Goal: Task Accomplishment & Management: Manage account settings

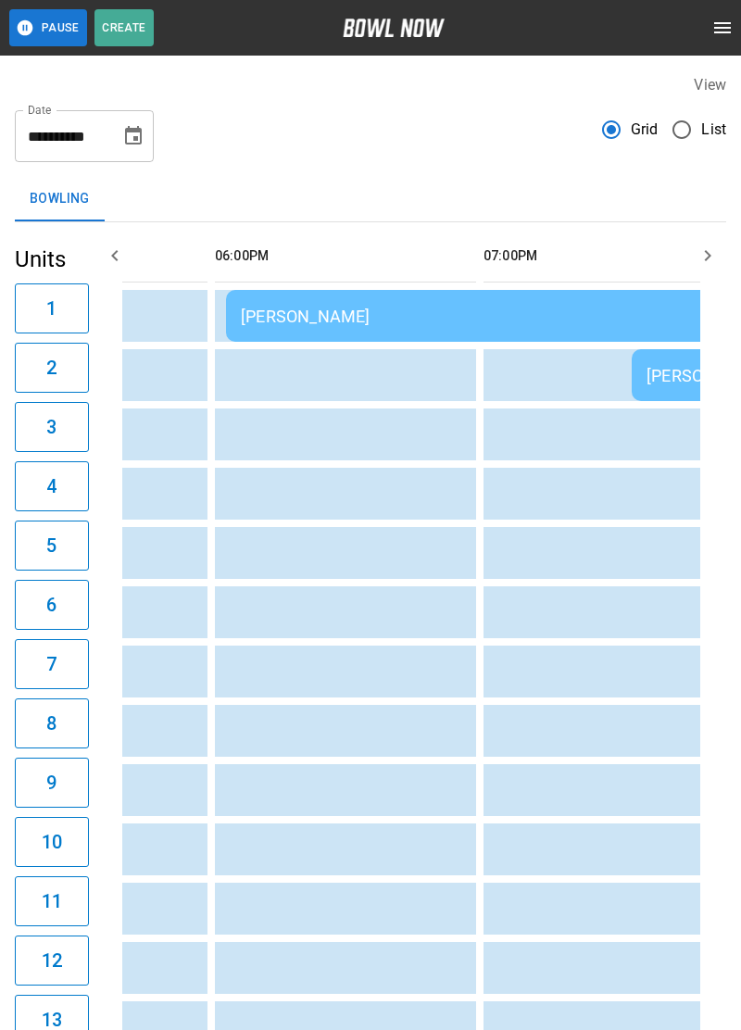
scroll to position [0, 1526]
click at [397, 333] on td "[PERSON_NAME]" at bounding box center [493, 316] width 534 height 52
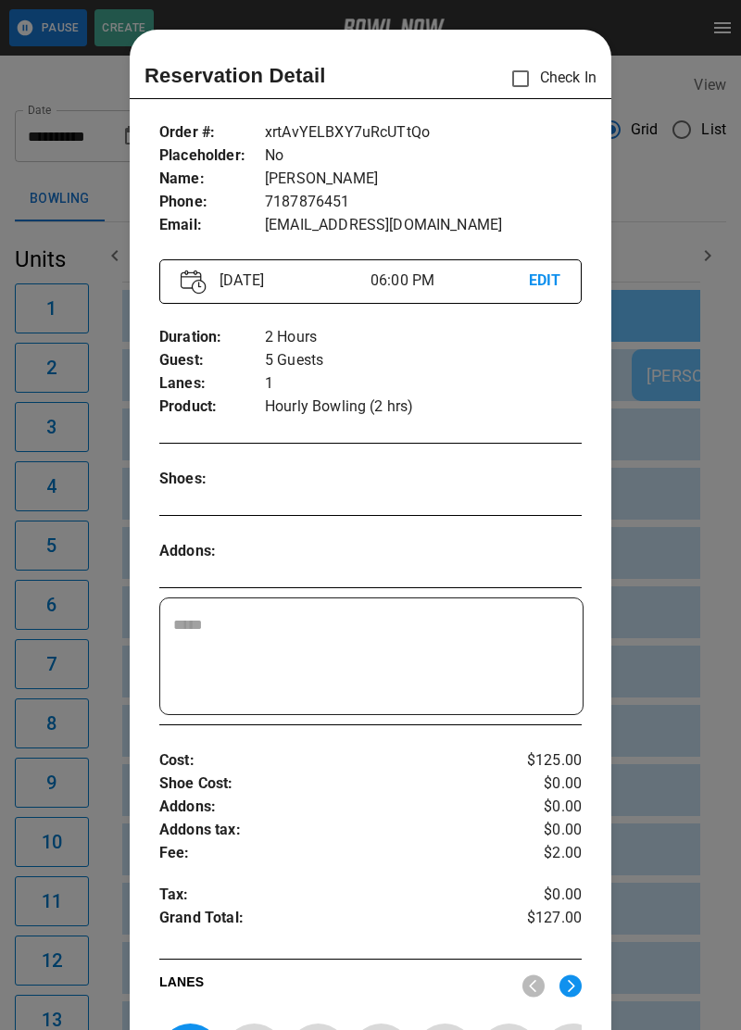
scroll to position [30, 0]
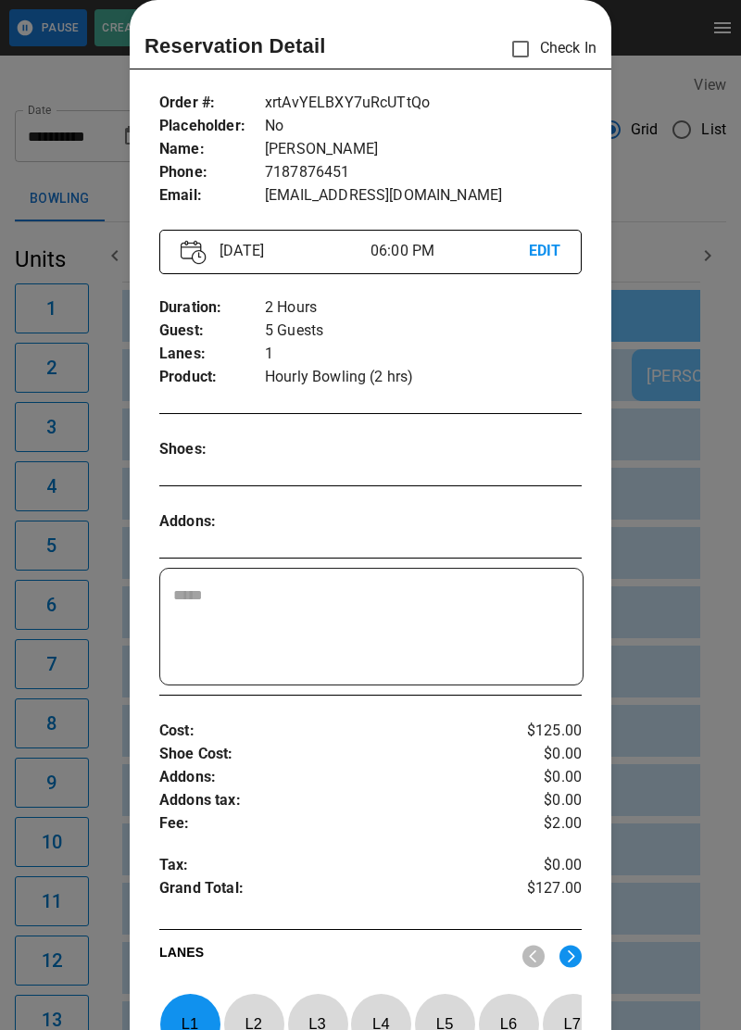
click at [659, 694] on div at bounding box center [370, 515] width 741 height 1030
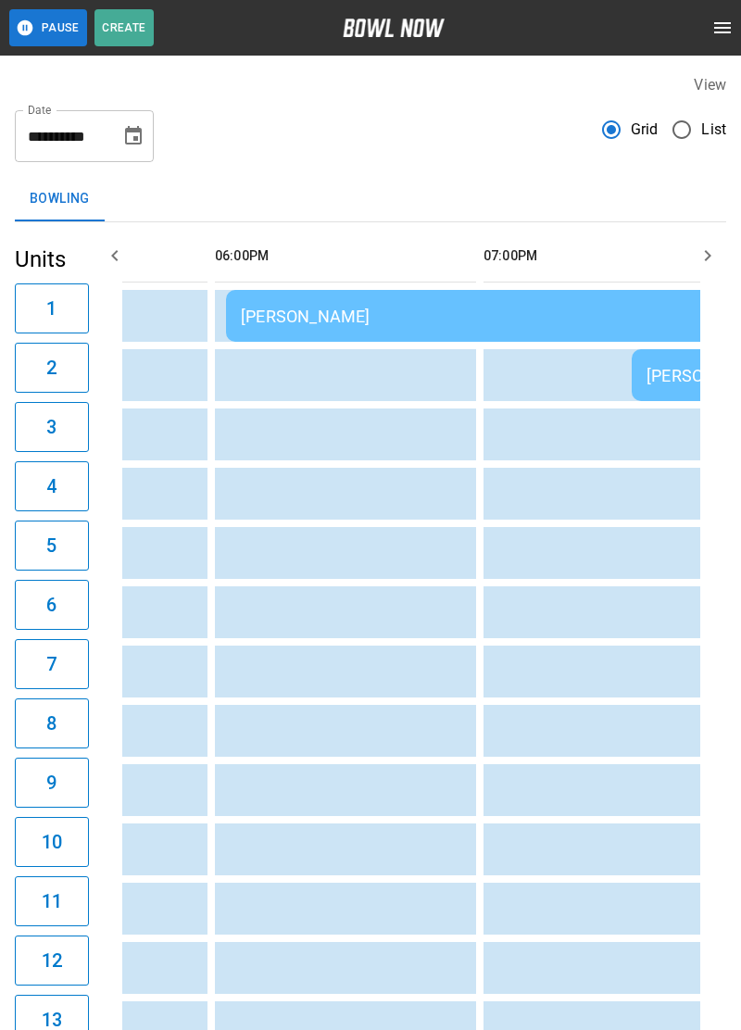
click at [662, 472] on td "sticky table" at bounding box center [662, 494] width 60 height 52
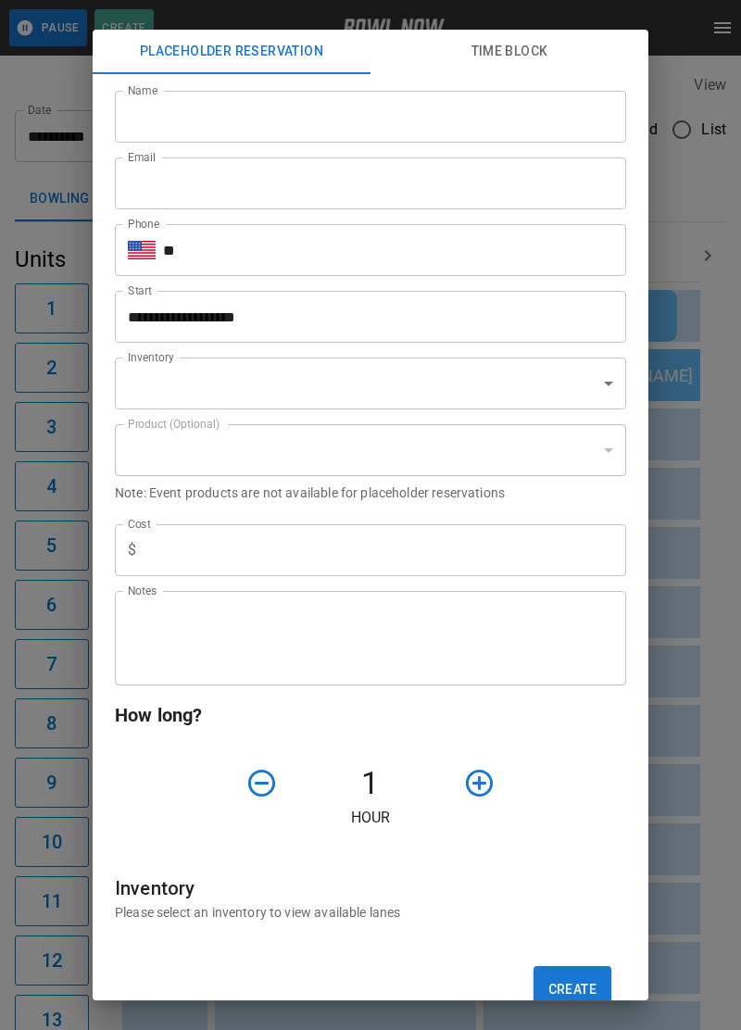
scroll to position [0, 1609]
type input "**********"
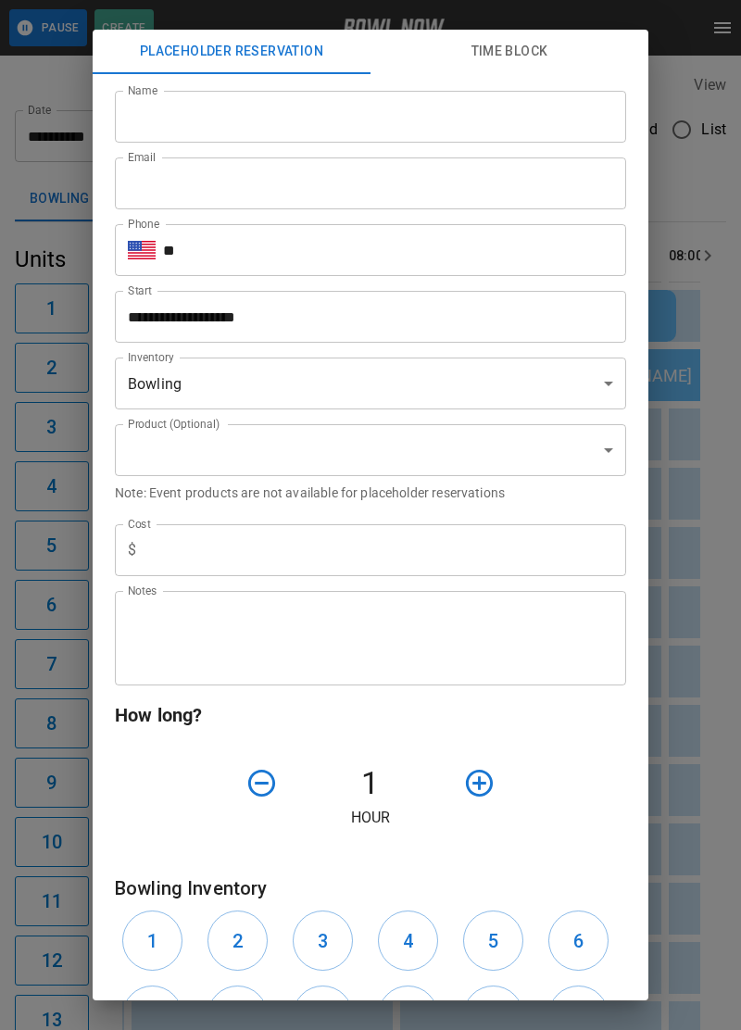
scroll to position [0, 1610]
click at [707, 421] on div "**********" at bounding box center [370, 515] width 741 height 1030
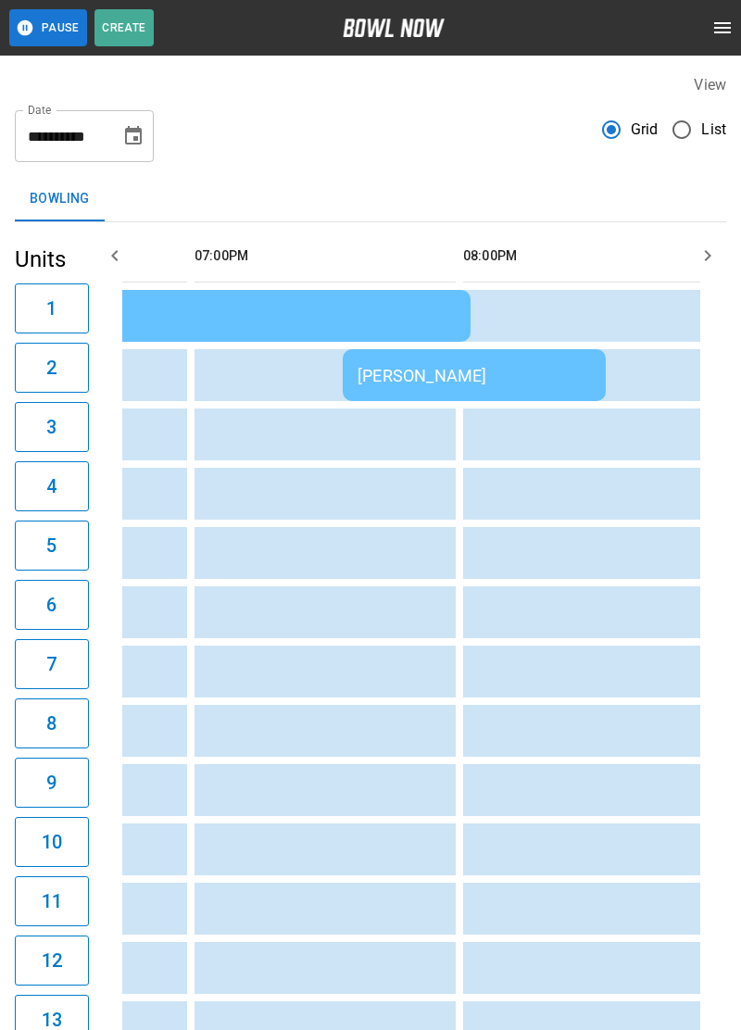
scroll to position [0, 1822]
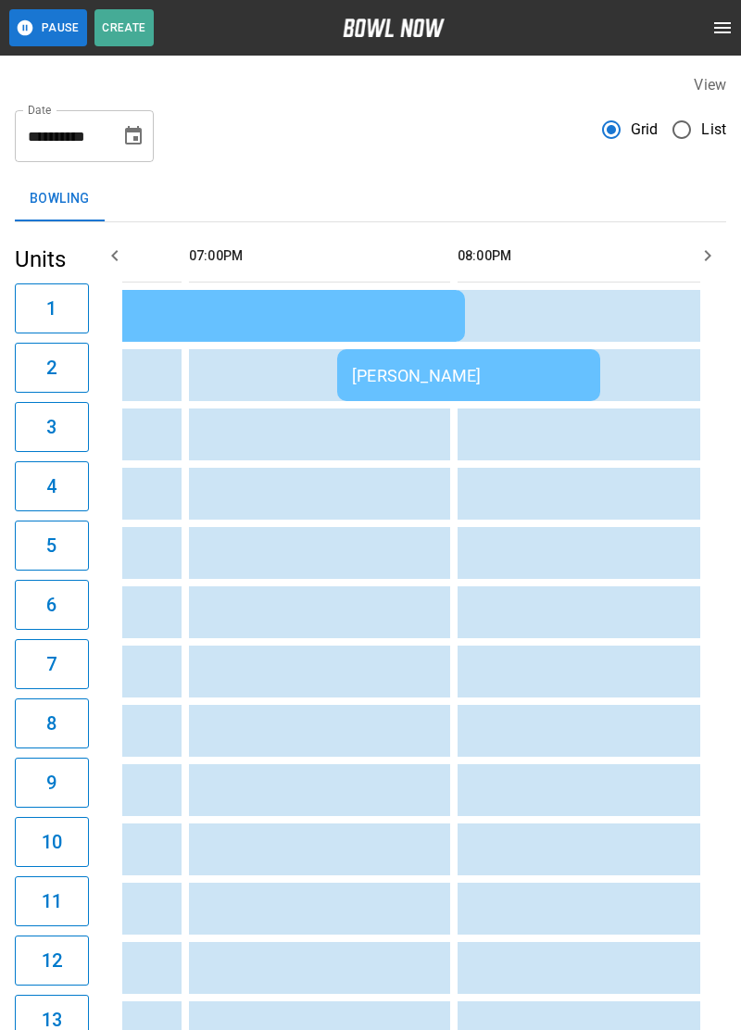
click at [506, 377] on div "[PERSON_NAME]" at bounding box center [468, 375] width 233 height 19
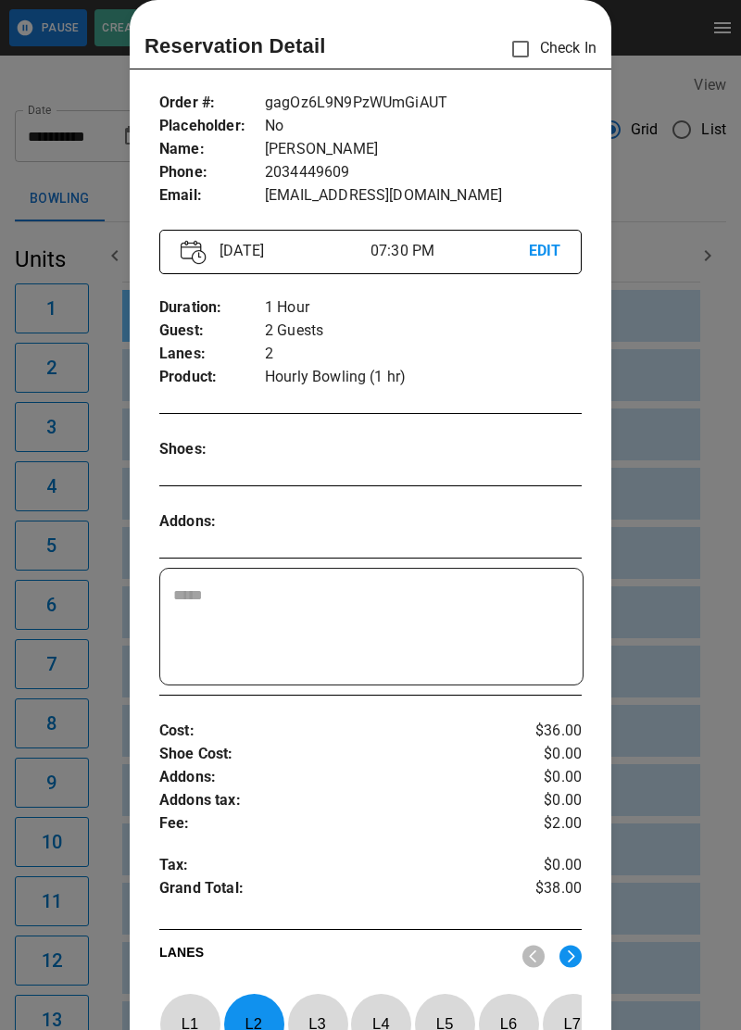
click at [672, 806] on div at bounding box center [370, 515] width 741 height 1030
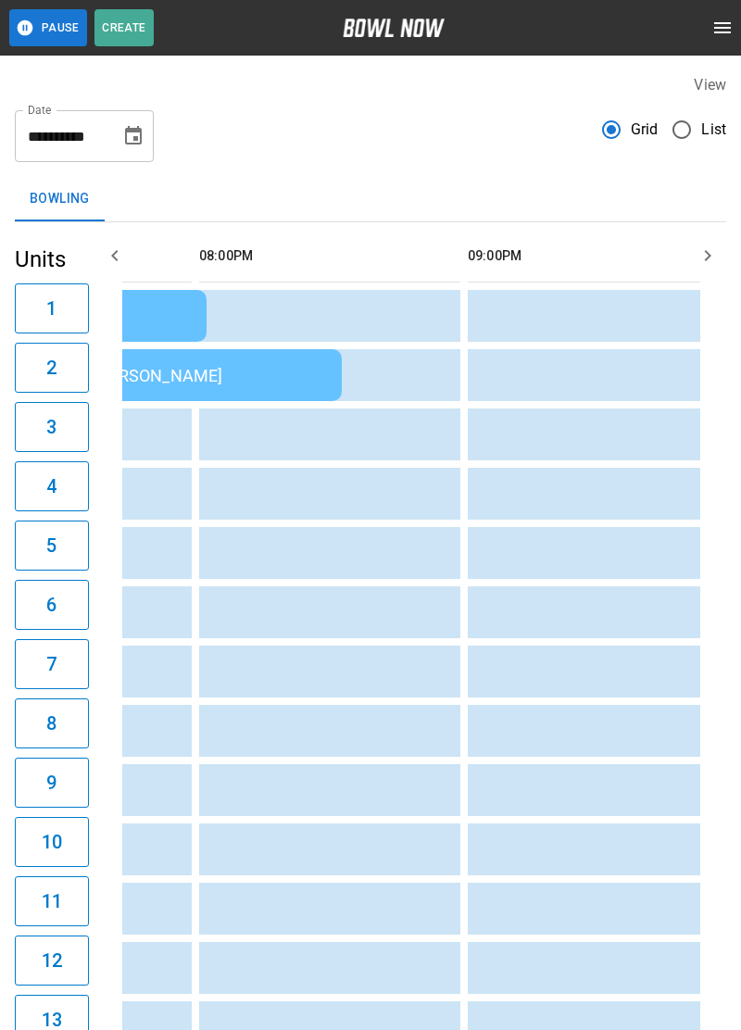
scroll to position [0, 2099]
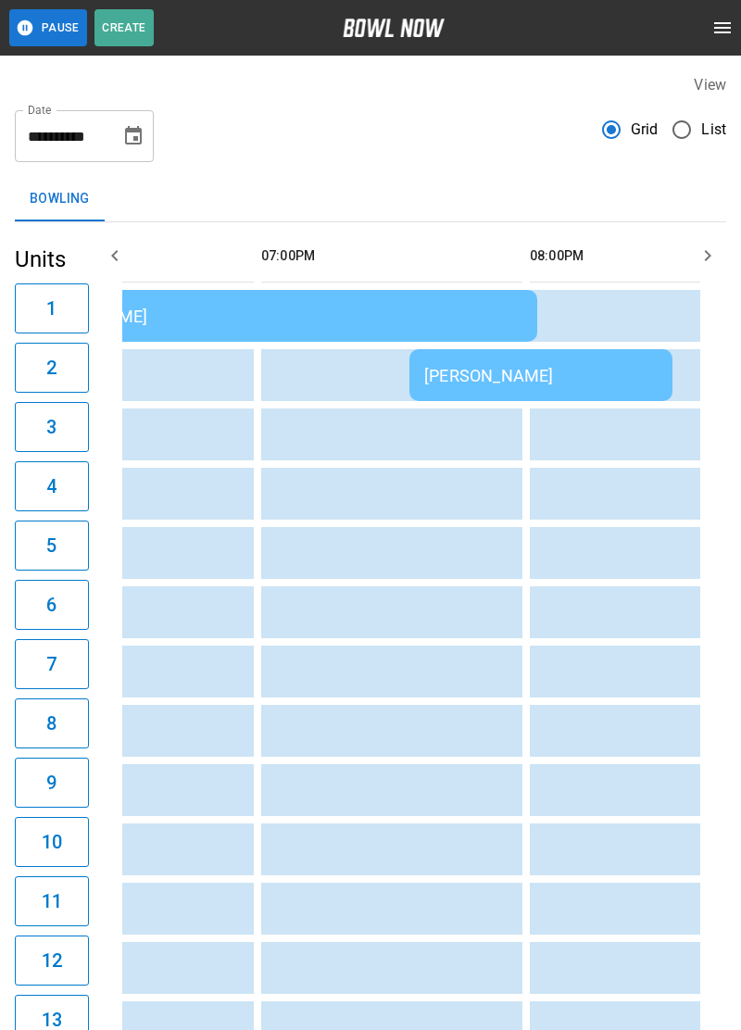
click at [728, 21] on icon "open drawer" at bounding box center [722, 28] width 22 height 22
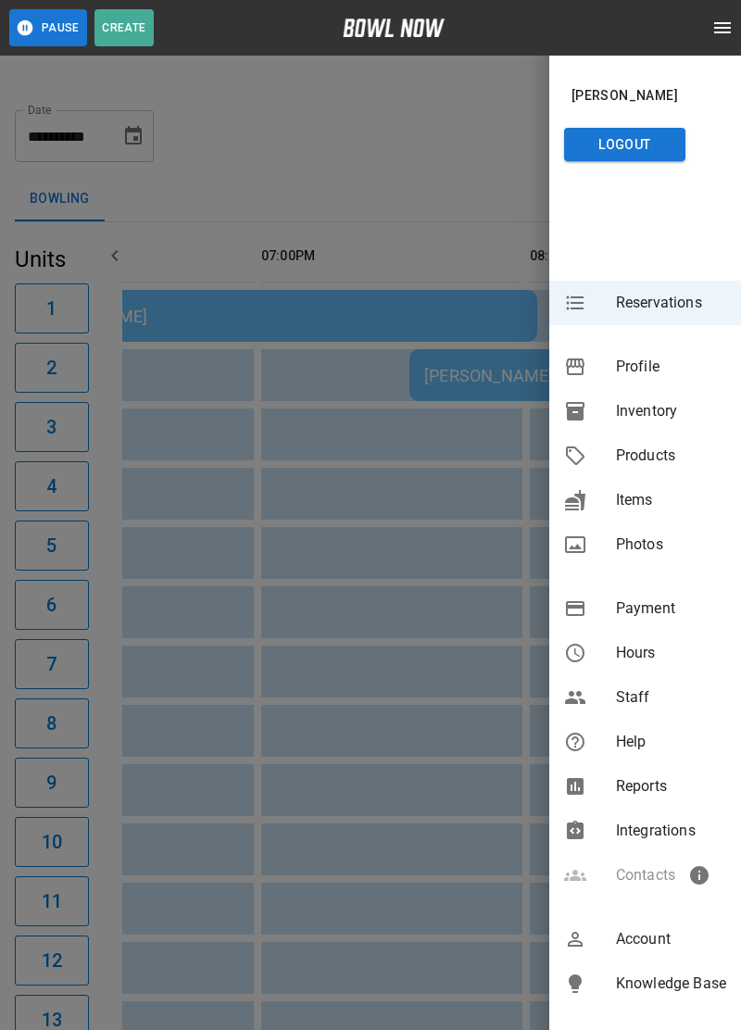
click at [635, 412] on span "Inventory" at bounding box center [671, 411] width 110 height 22
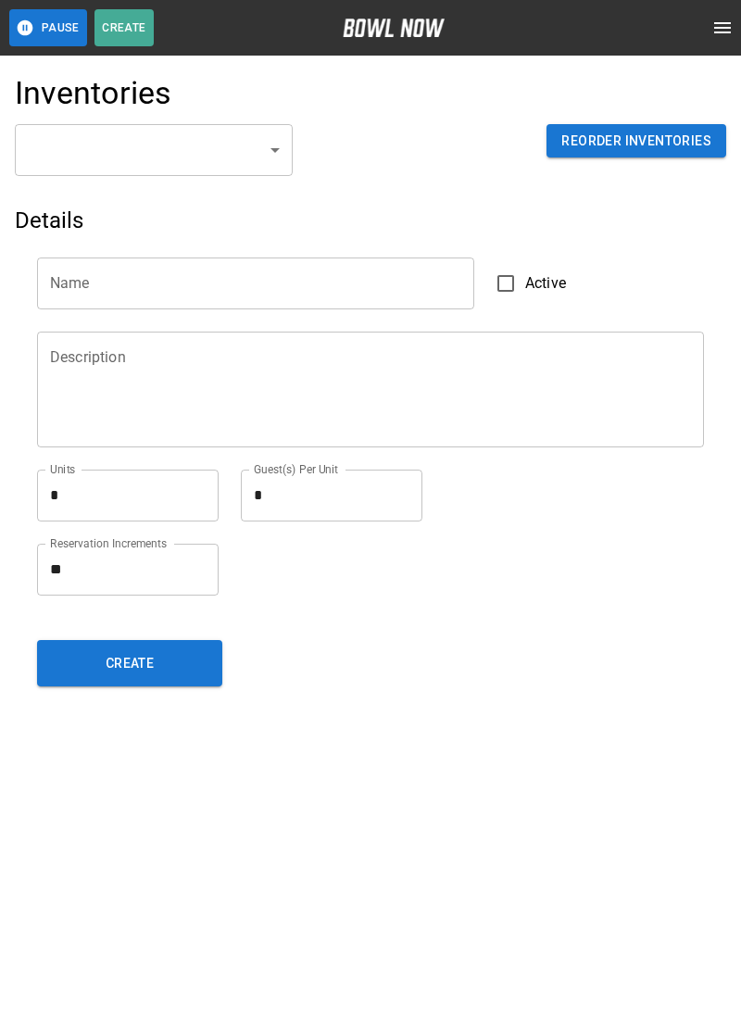
click at [260, 156] on body "Pause Create Schedule Reservations Information Profile Inventory Products Items…" at bounding box center [370, 846] width 741 height 1693
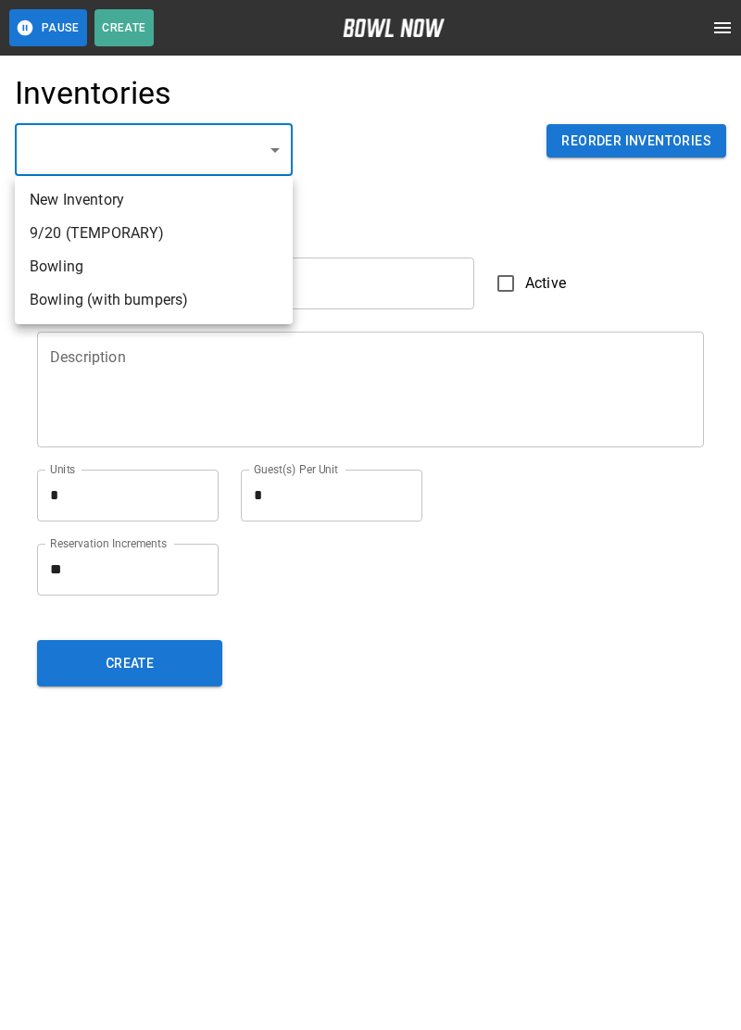
click at [56, 271] on li "Bowling" at bounding box center [154, 266] width 278 height 33
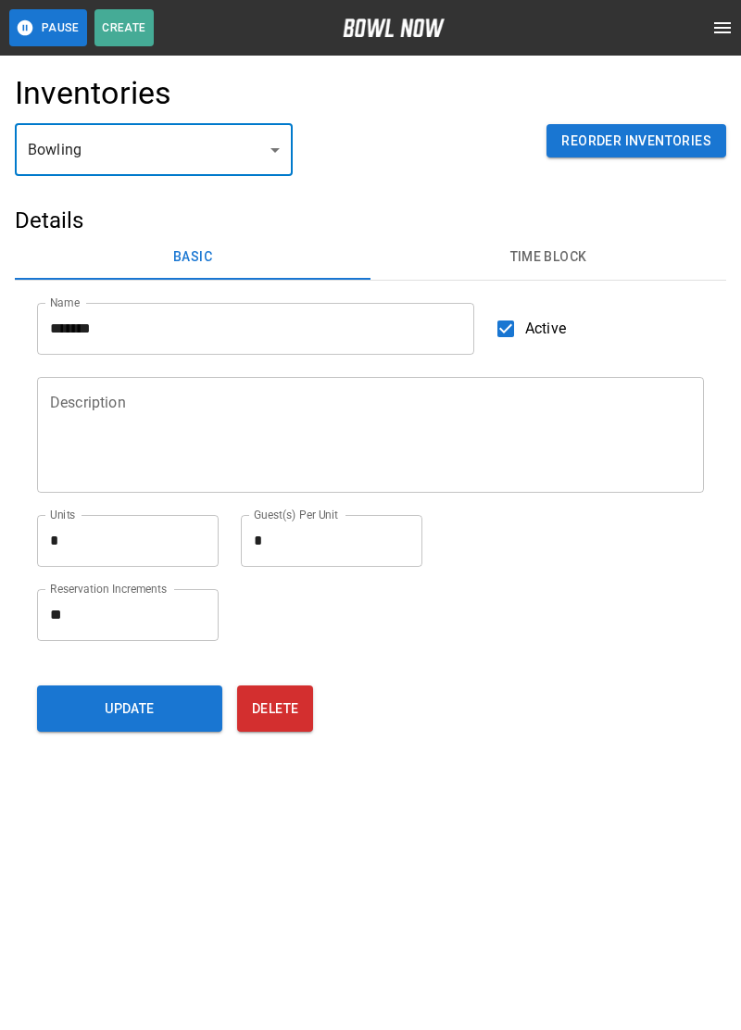
type input "**********"
type input "*******"
type textarea "**"
type textarea "*"
click at [547, 245] on button "Time Block" at bounding box center [549, 257] width 356 height 44
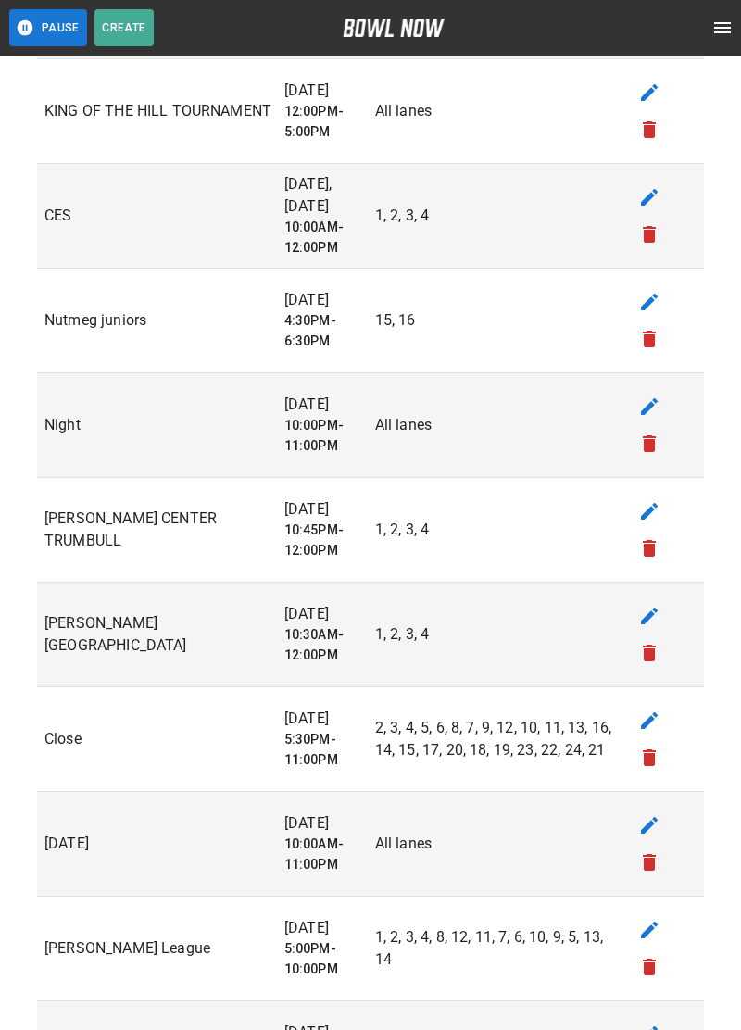
scroll to position [1141, 0]
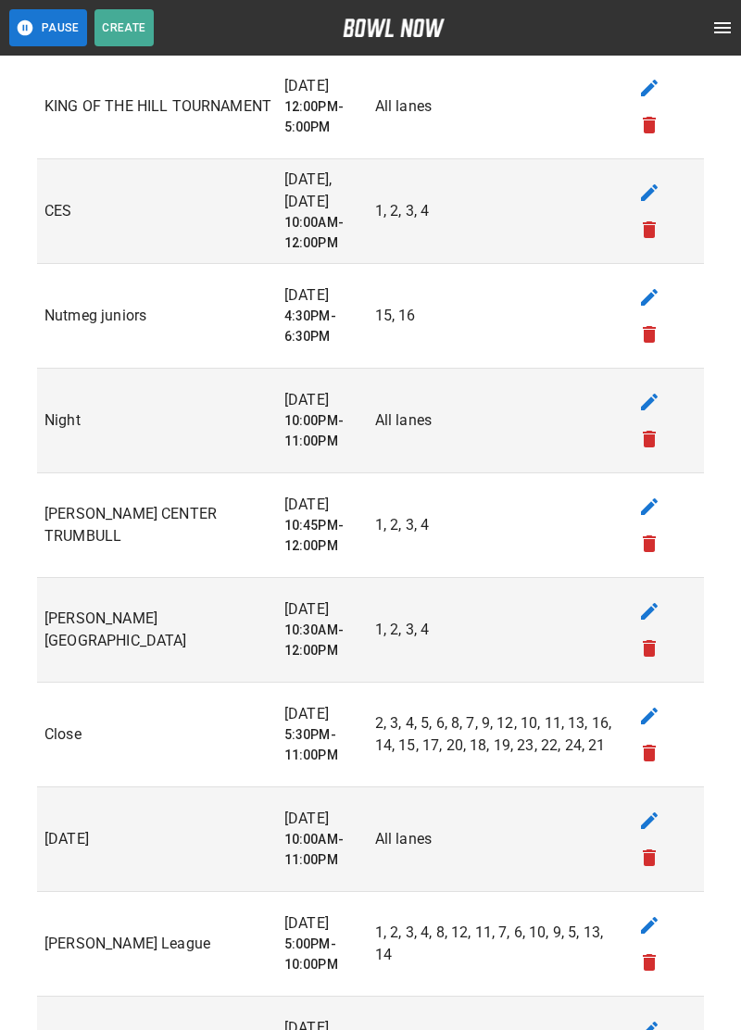
click at [662, 401] on button "edit" at bounding box center [649, 401] width 37 height 37
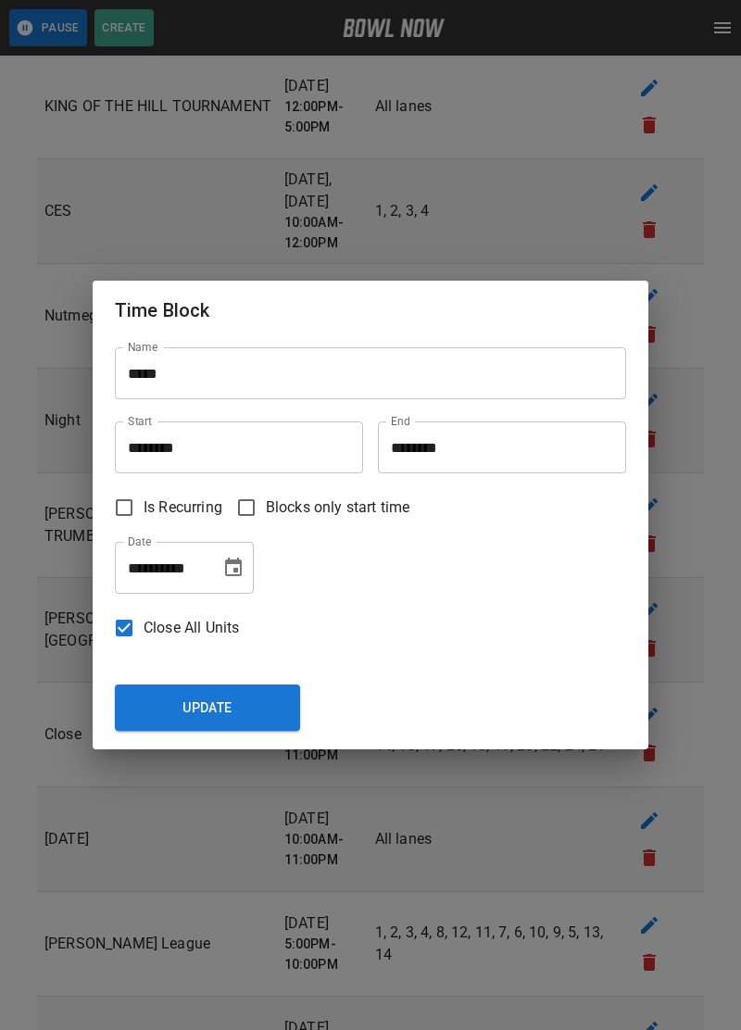
click at [237, 576] on icon "Choose date, selected date is Sep 26, 2025" at bounding box center [233, 567] width 17 height 19
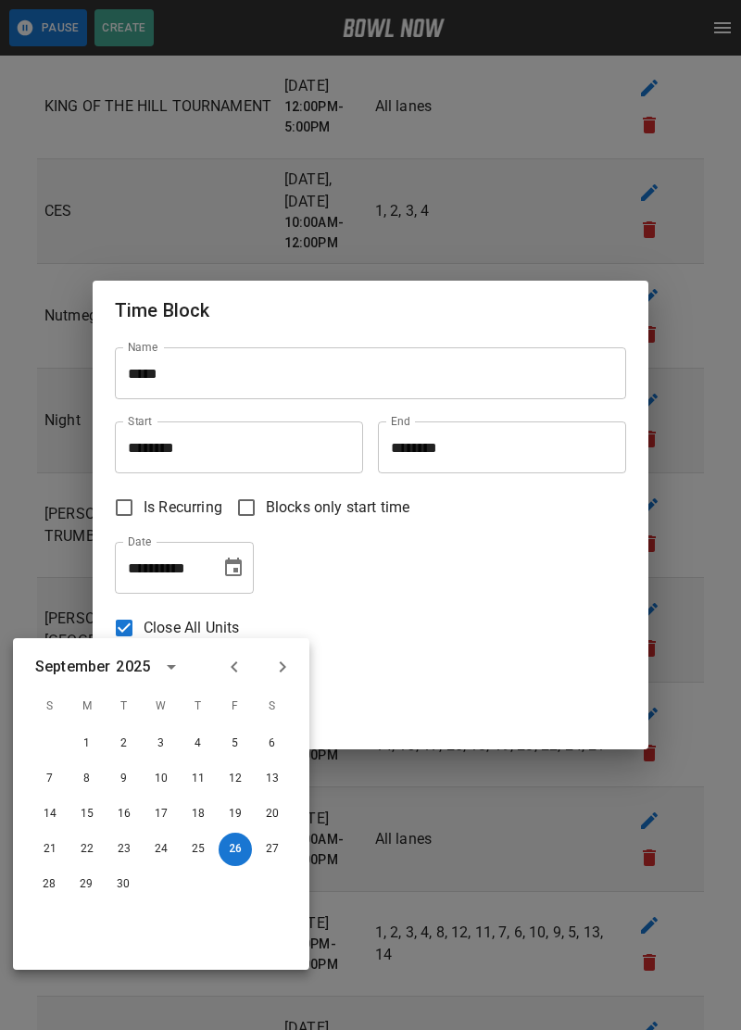
click at [292, 659] on icon "Next month" at bounding box center [282, 667] width 22 height 22
click at [283, 744] on button "4" at bounding box center [272, 743] width 33 height 33
type input "**********"
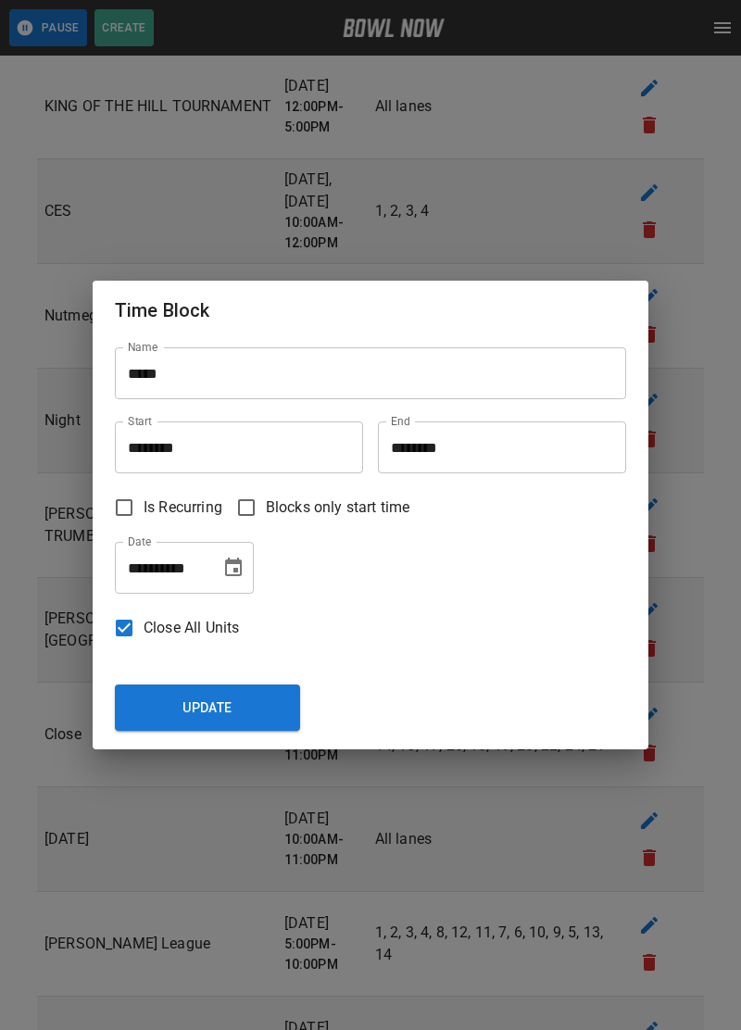
click at [238, 731] on button "Update" at bounding box center [207, 708] width 185 height 46
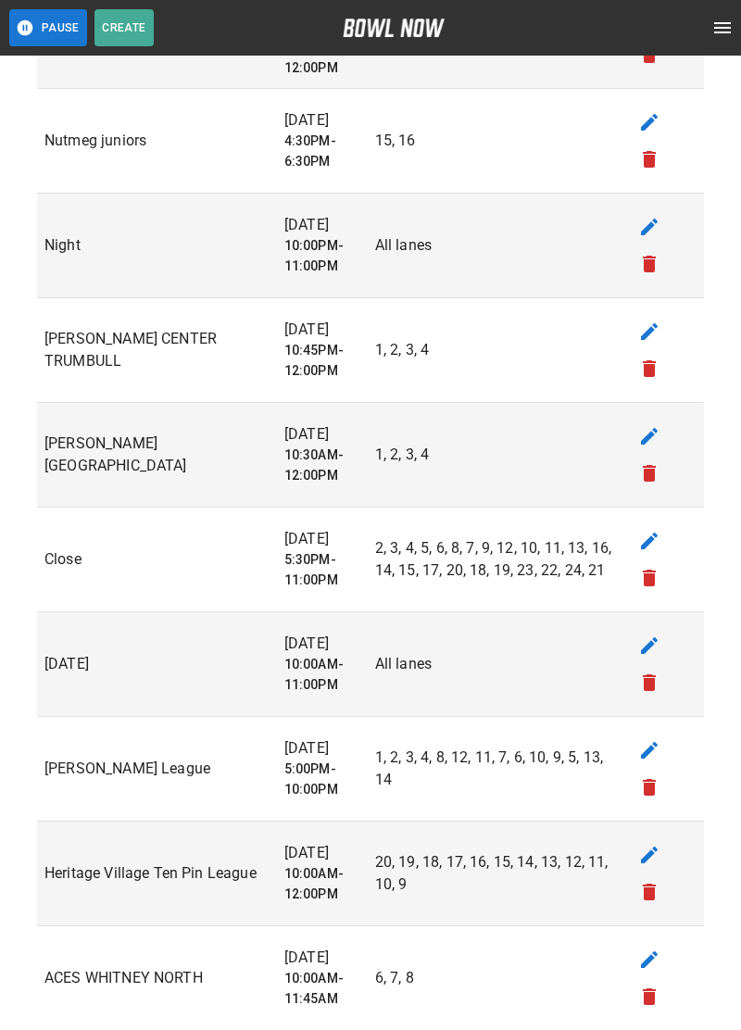
scroll to position [2077, 0]
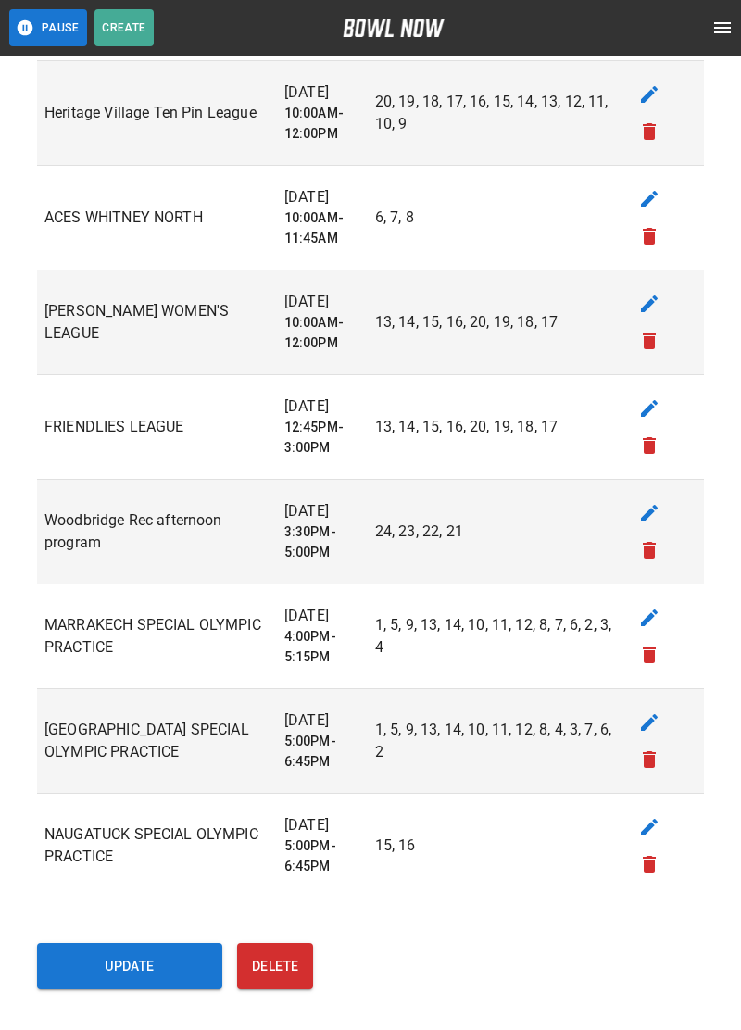
click at [153, 957] on button "Update" at bounding box center [129, 966] width 185 height 46
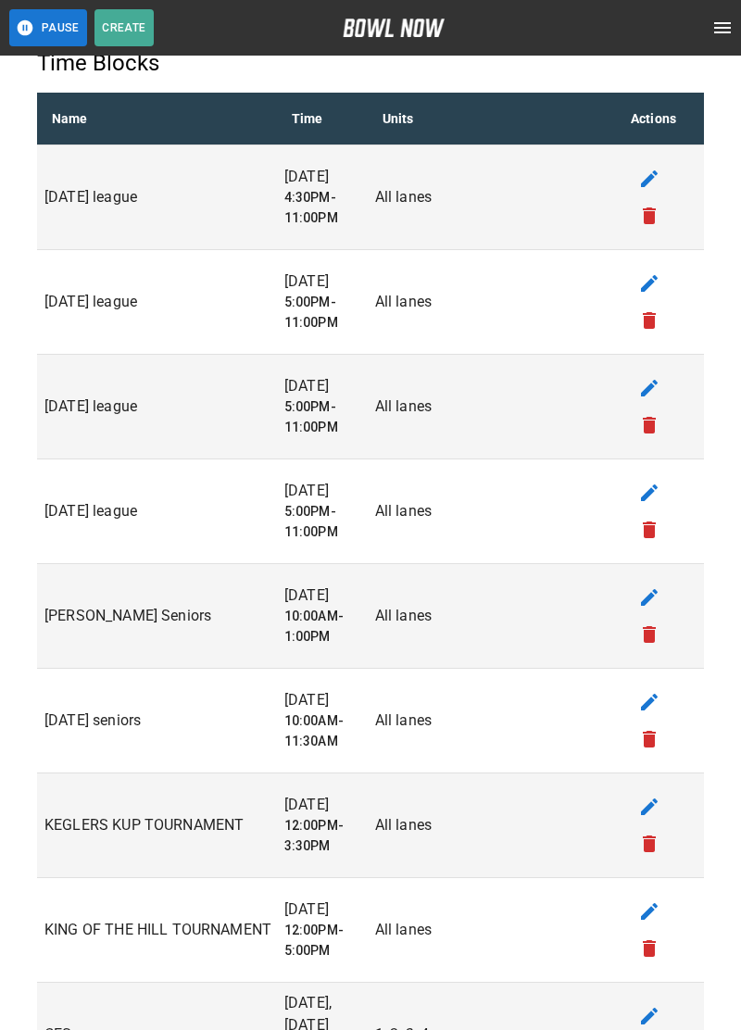
scroll to position [0, 0]
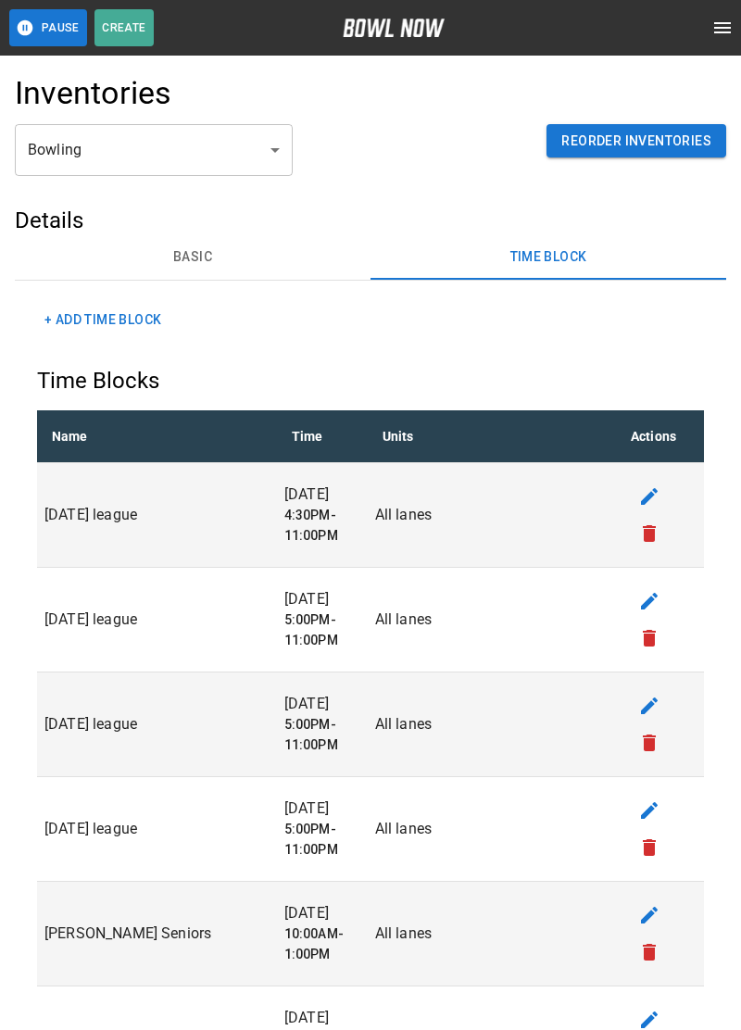
click at [725, 17] on icon "open drawer" at bounding box center [722, 28] width 22 height 22
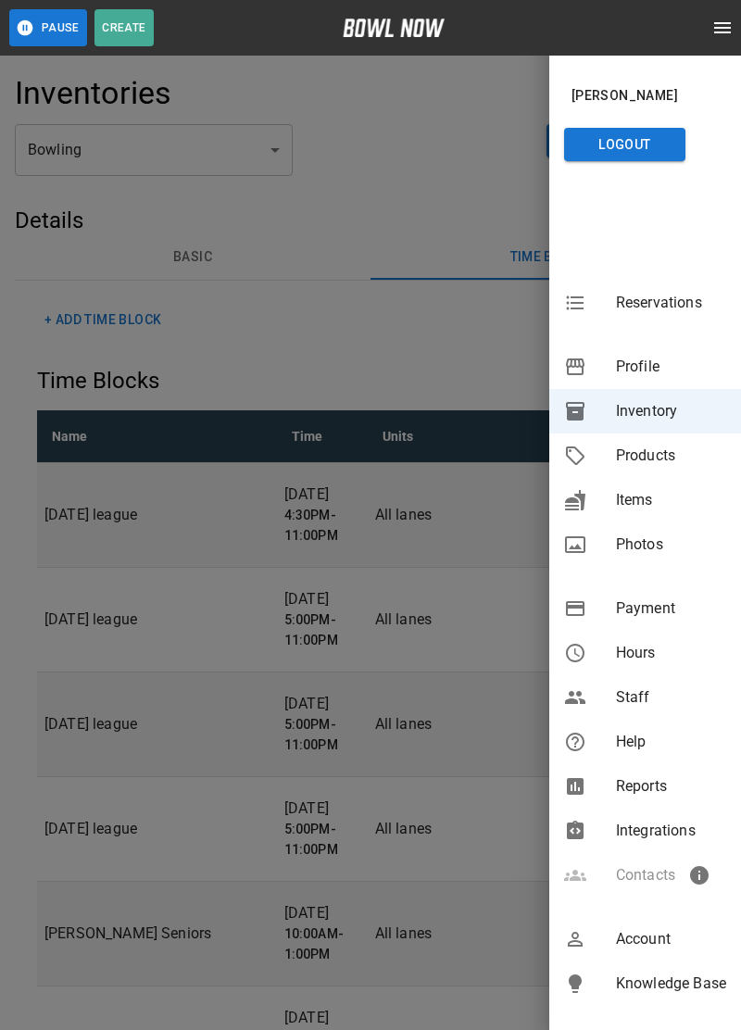
click at [666, 306] on span "Reservations" at bounding box center [671, 303] width 110 height 22
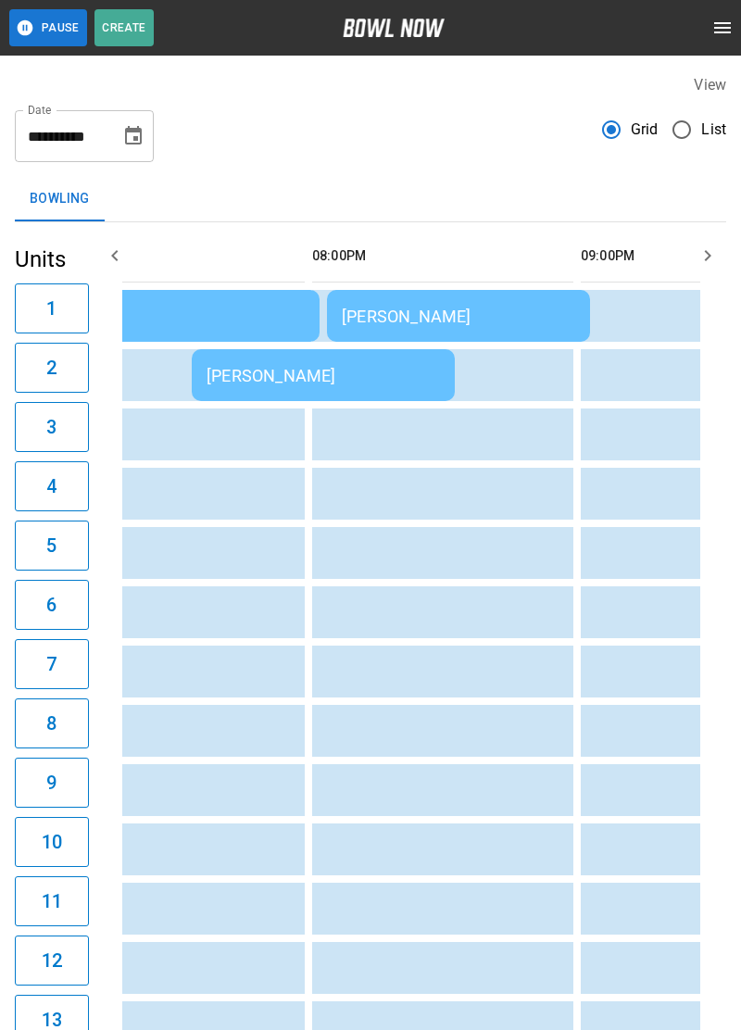
scroll to position [0, 1872]
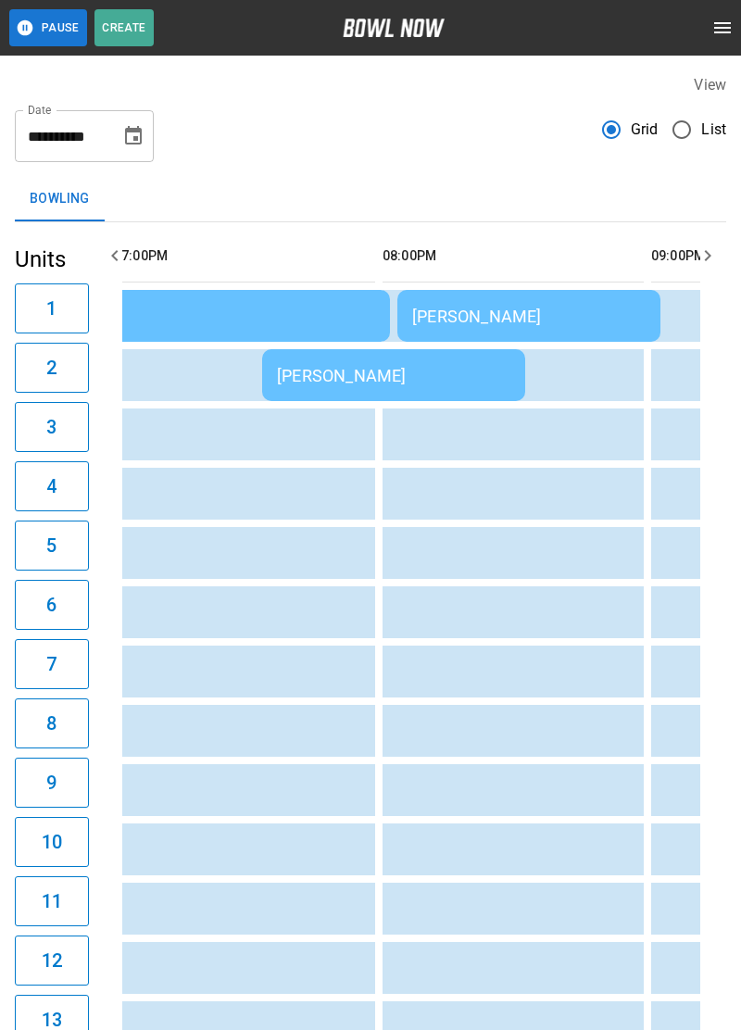
click at [555, 318] on div "Tim Joy" at bounding box center [528, 316] width 233 height 19
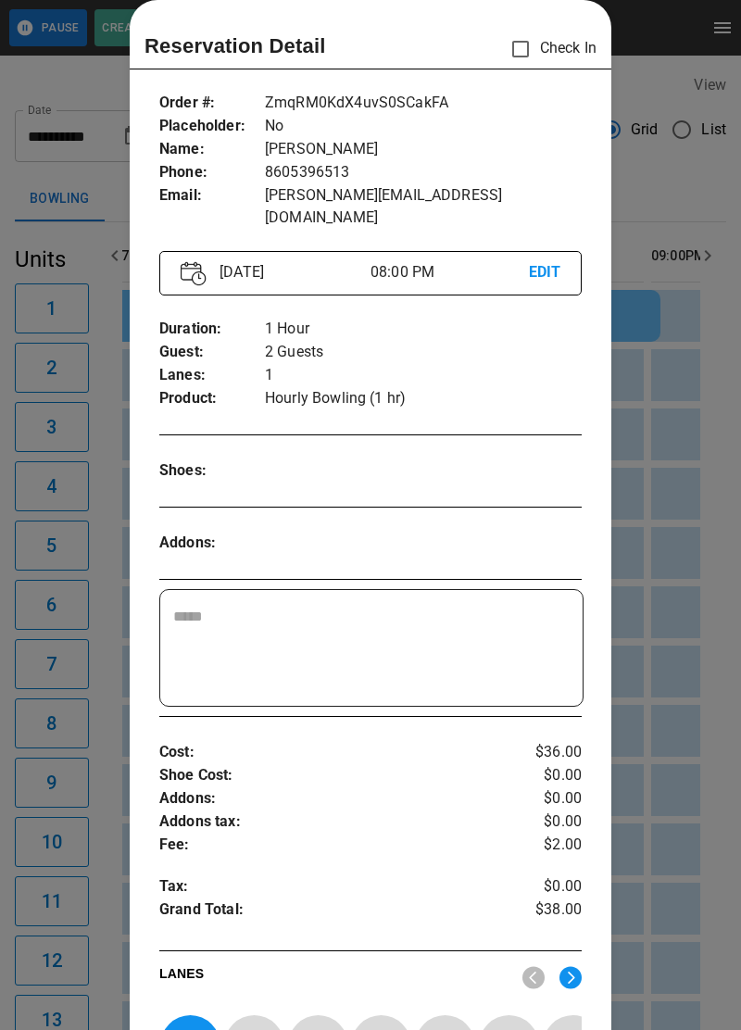
click at [683, 588] on div at bounding box center [370, 515] width 741 height 1030
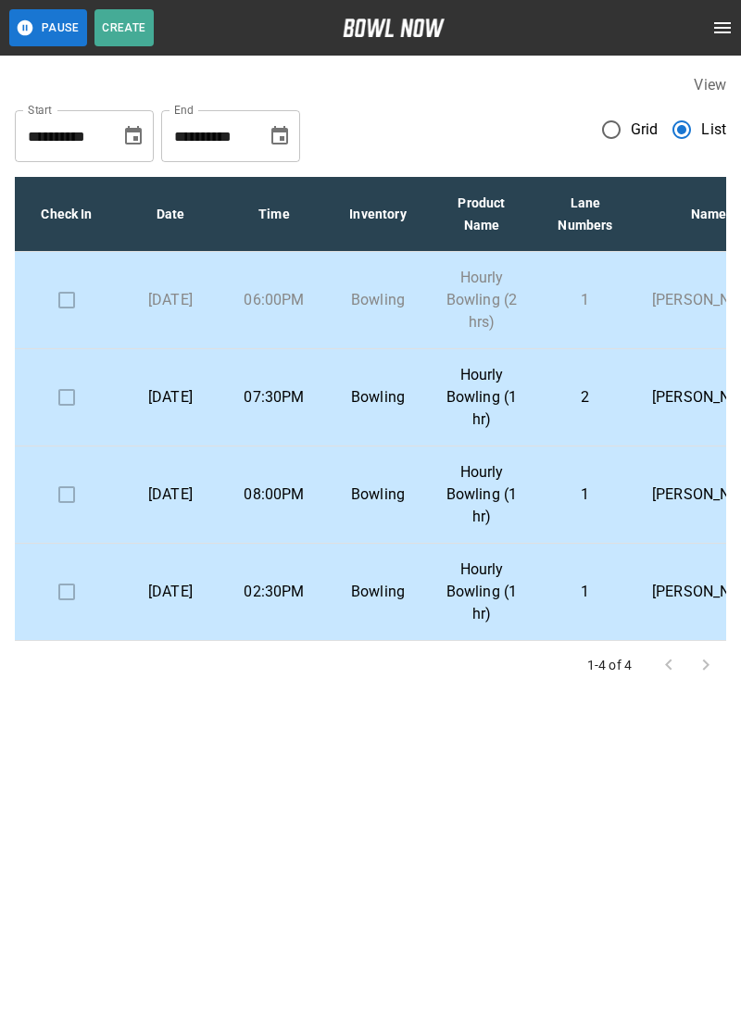
click at [246, 308] on p "06:00PM" at bounding box center [274, 300] width 74 height 22
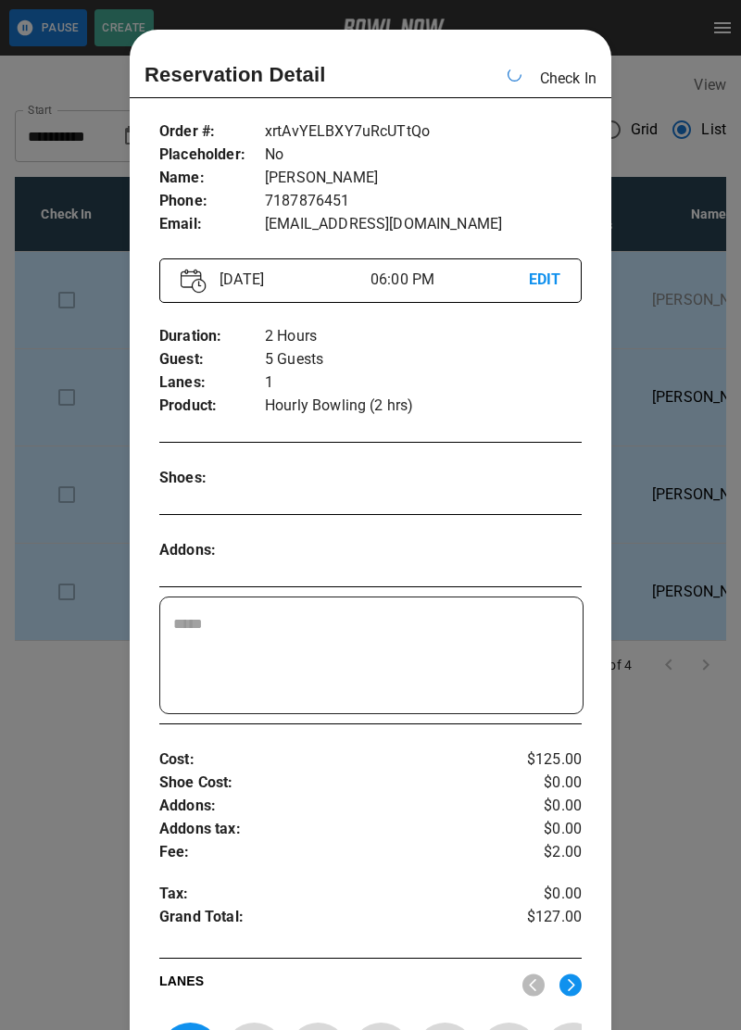
scroll to position [30, 0]
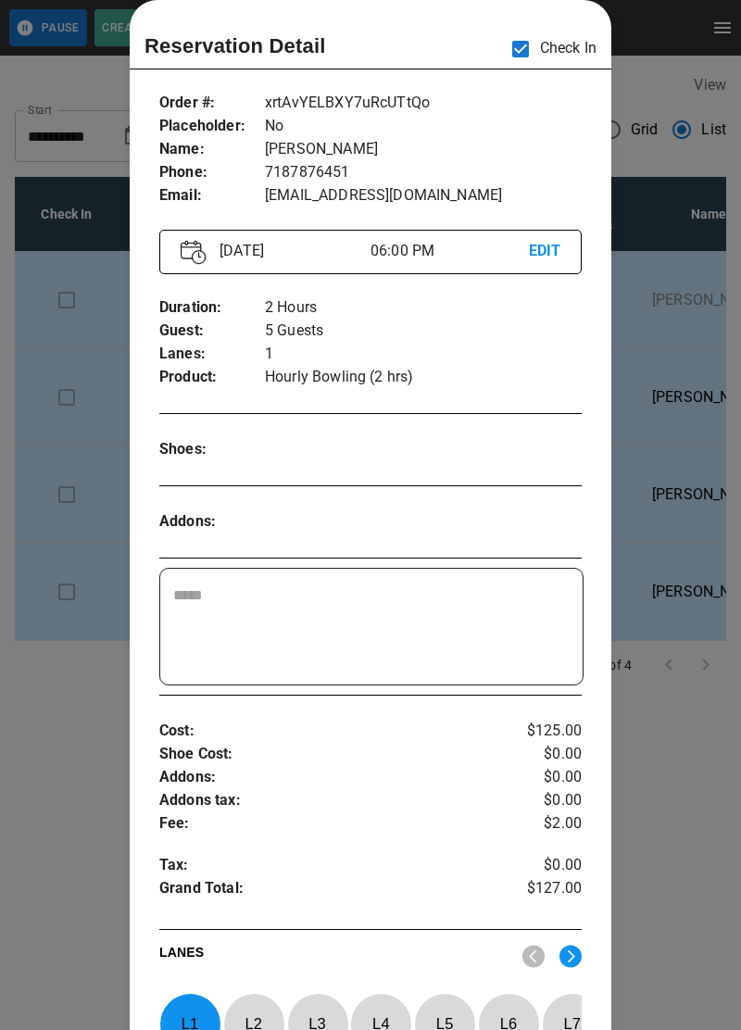
click at [704, 911] on div at bounding box center [370, 515] width 741 height 1030
